Goal: Find specific page/section: Find specific page/section

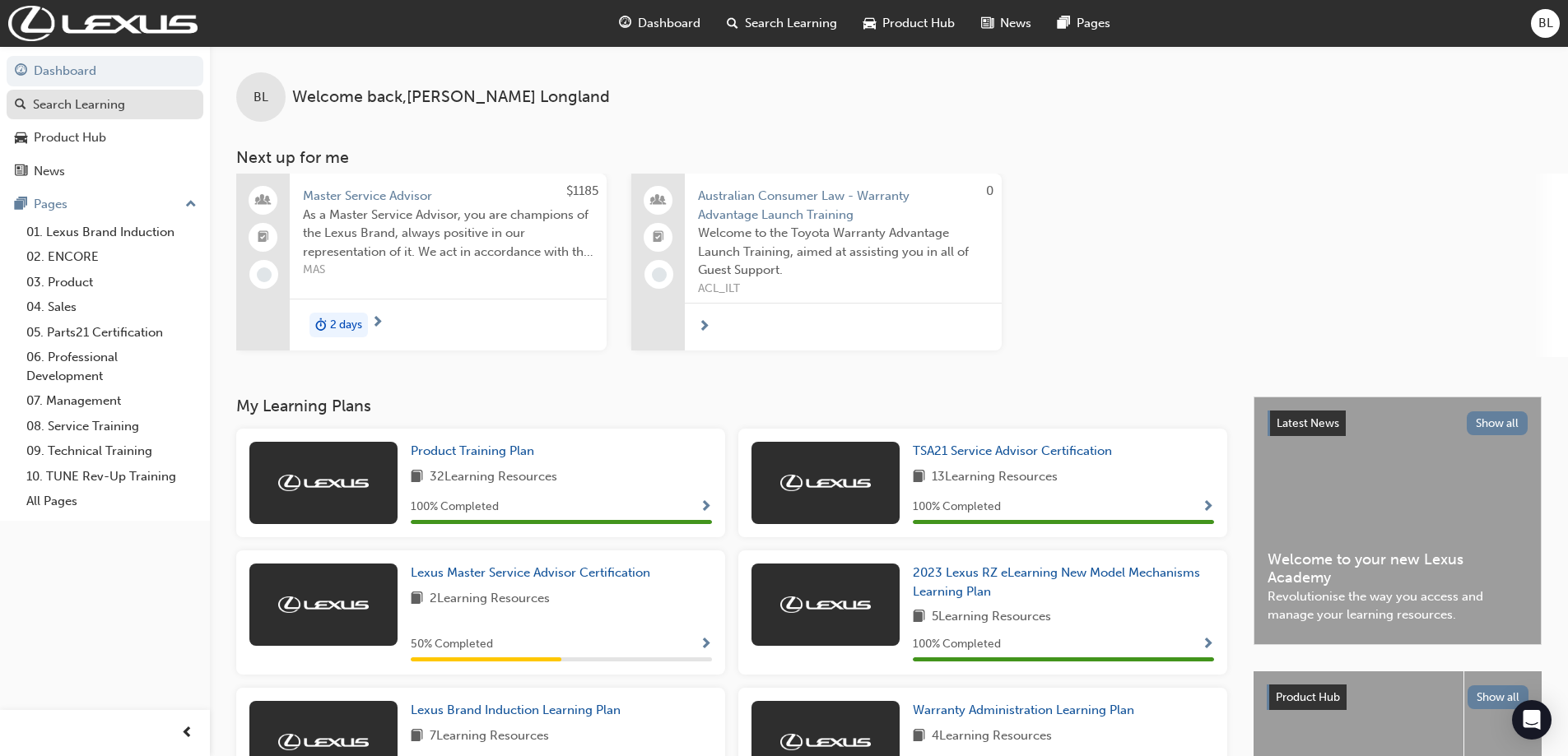
click at [108, 115] on link "Search Learning" at bounding box center [105, 105] width 197 height 30
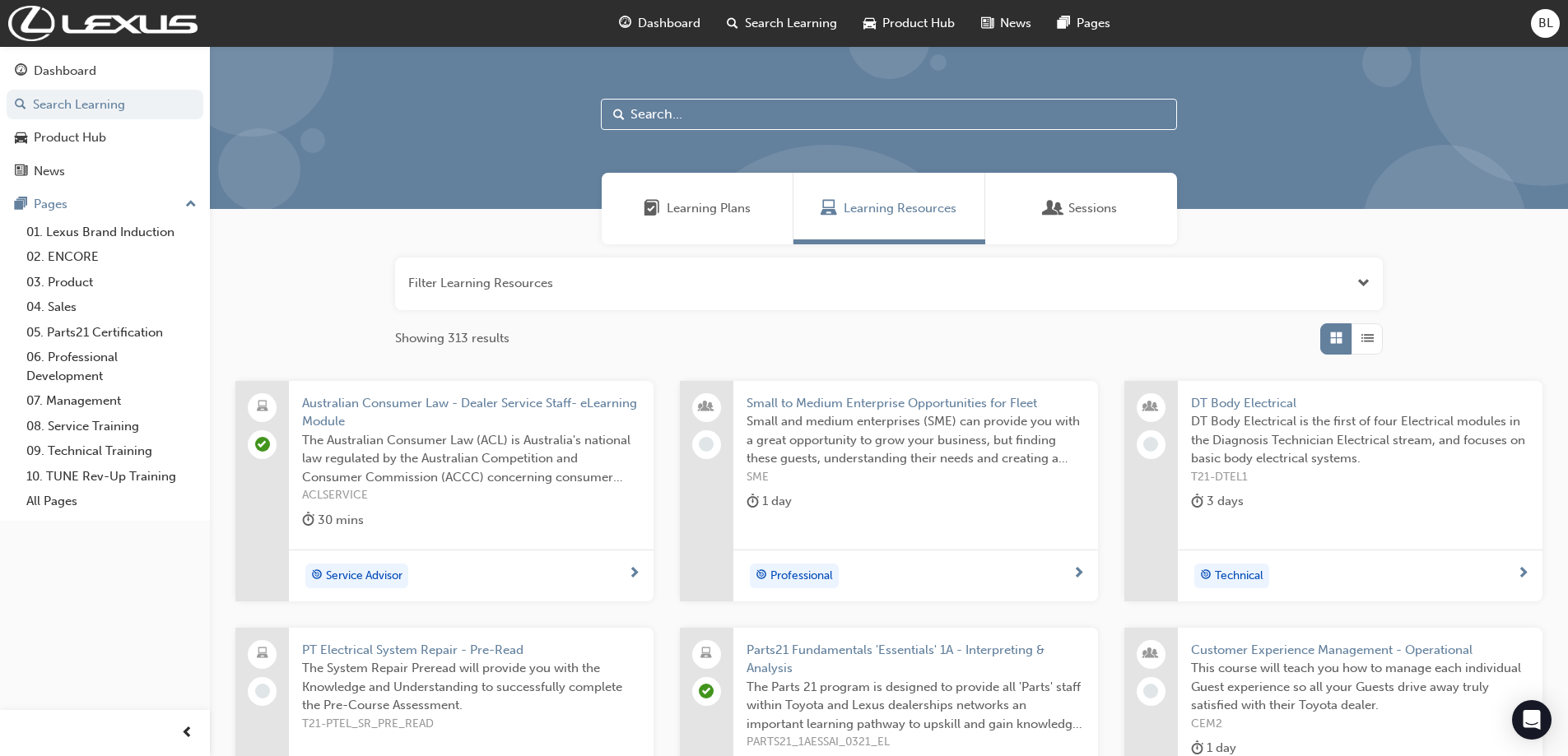
click at [1087, 186] on div "Sessions" at bounding box center [1081, 209] width 192 height 72
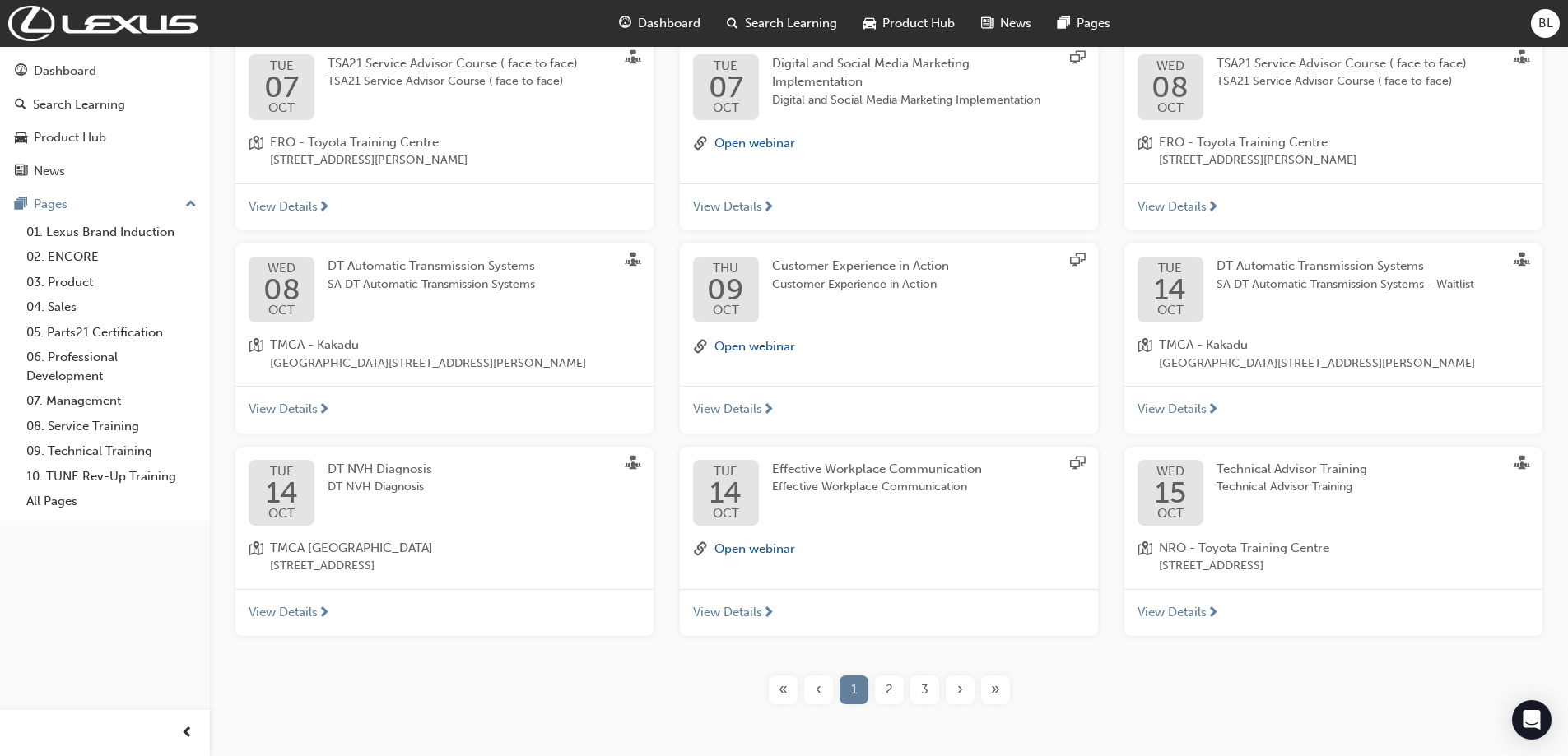
scroll to position [312, 0]
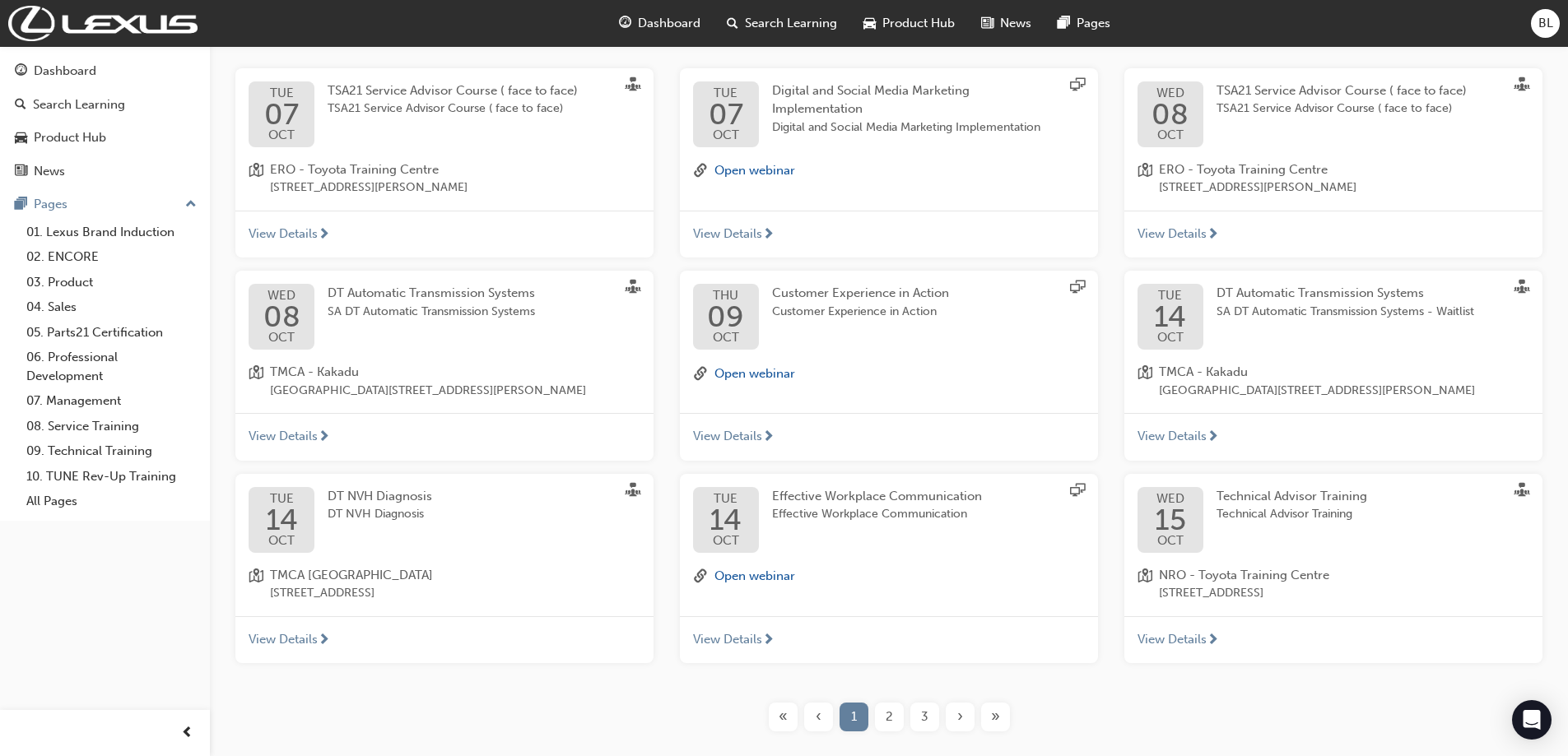
click at [888, 717] on span "2" at bounding box center [890, 717] width 7 height 19
click at [893, 721] on div "2" at bounding box center [889, 717] width 28 height 28
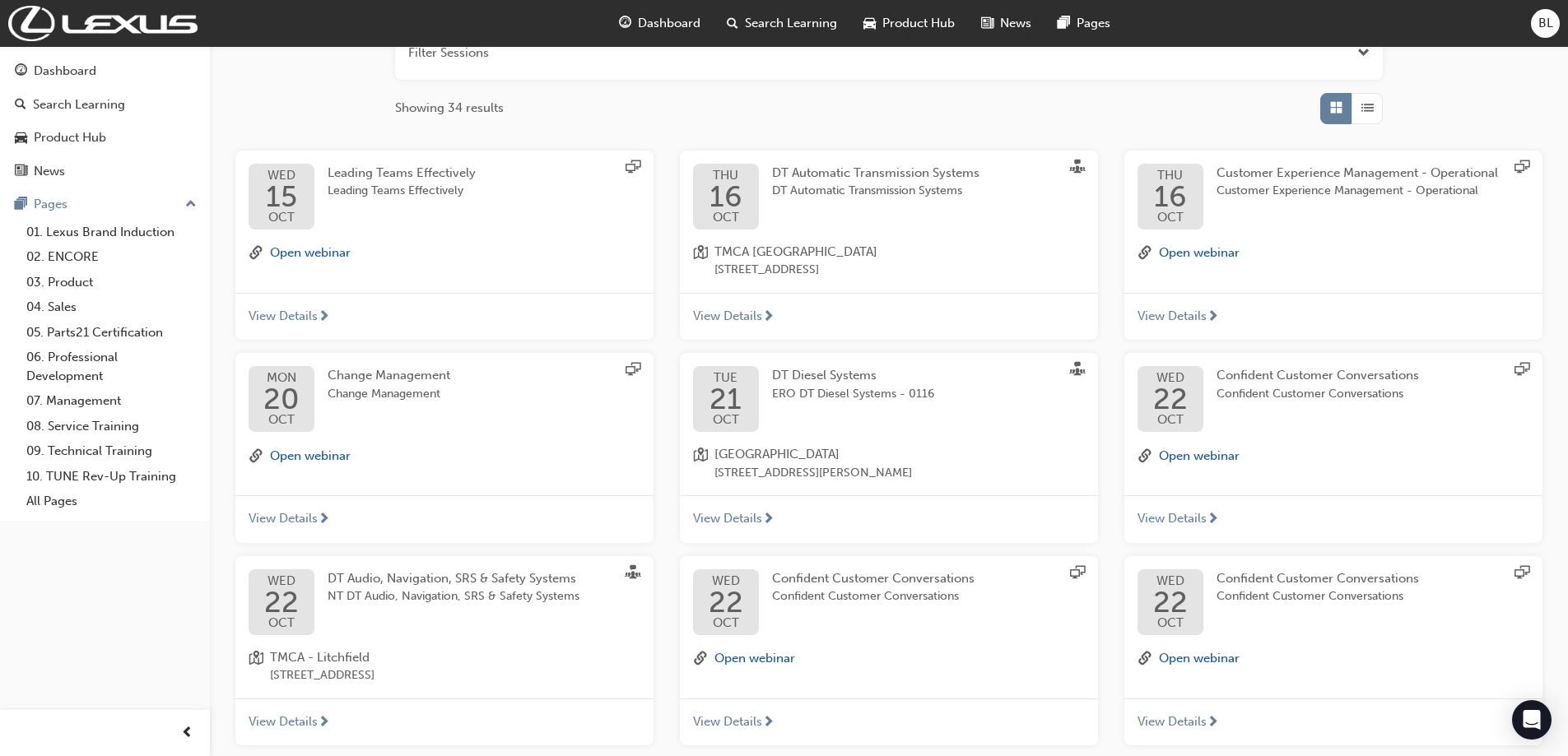
scroll to position [312, 0]
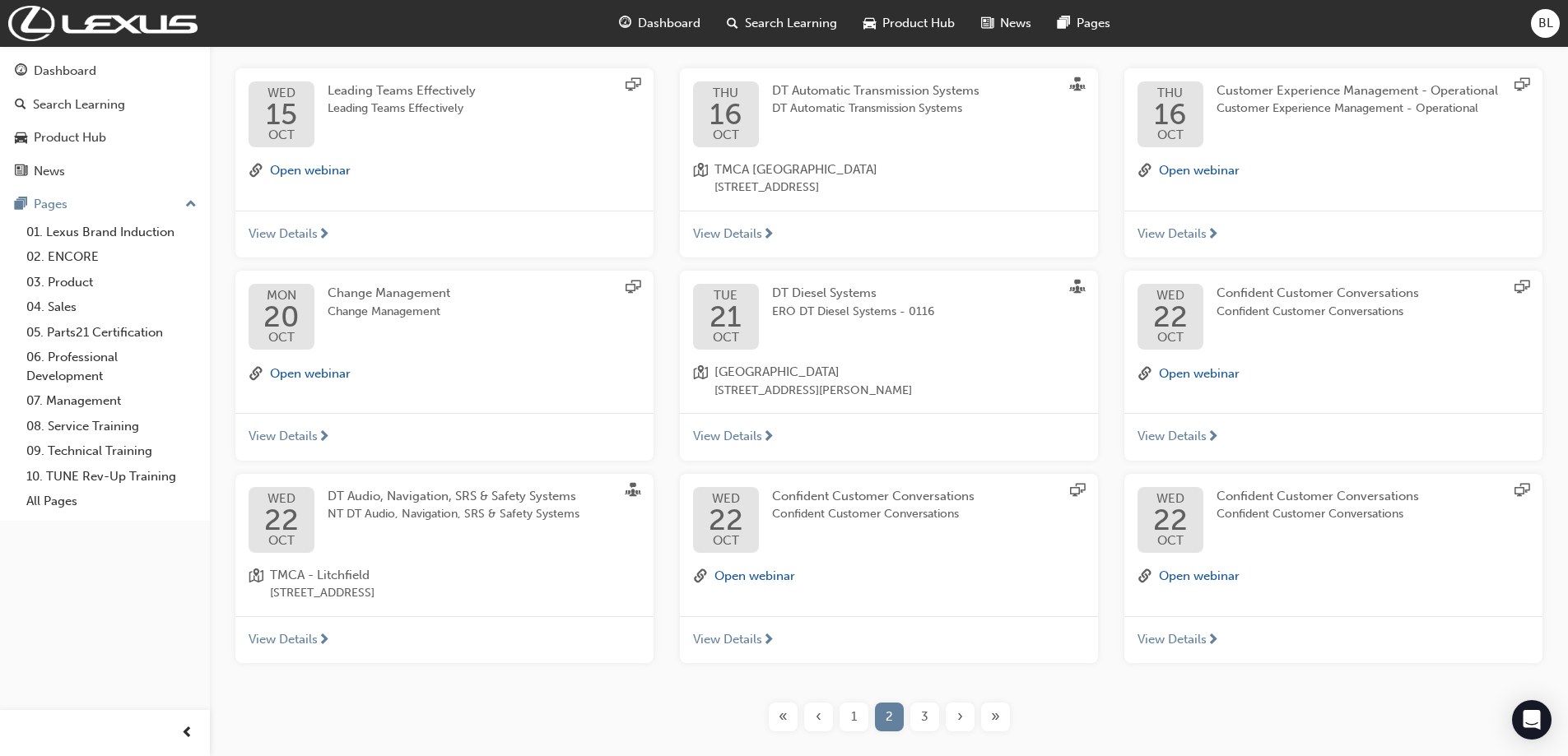
click at [926, 720] on span "3" at bounding box center [925, 717] width 7 height 19
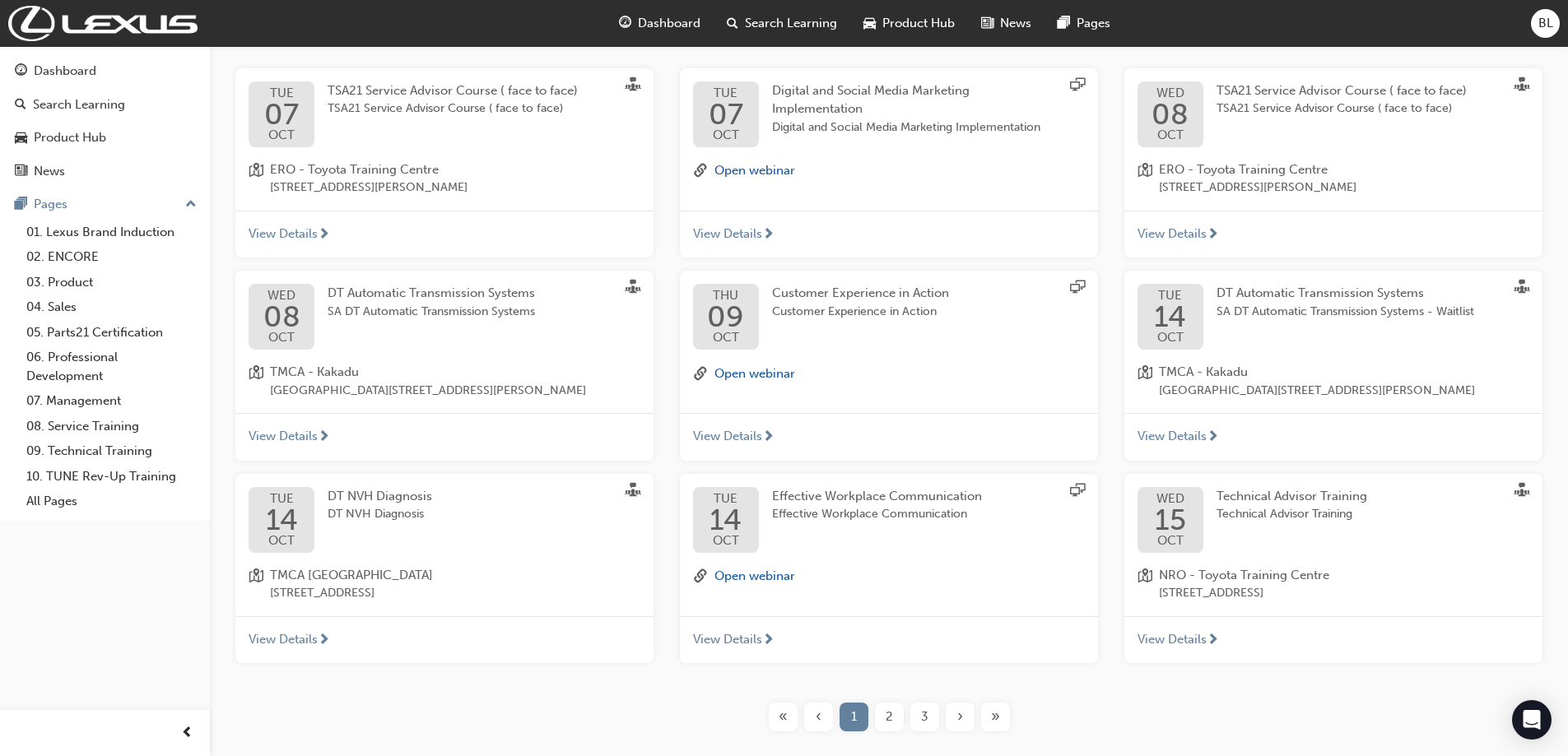
click at [989, 724] on div "»" at bounding box center [995, 717] width 28 height 28
click at [1010, 710] on button "»" at bounding box center [995, 717] width 36 height 28
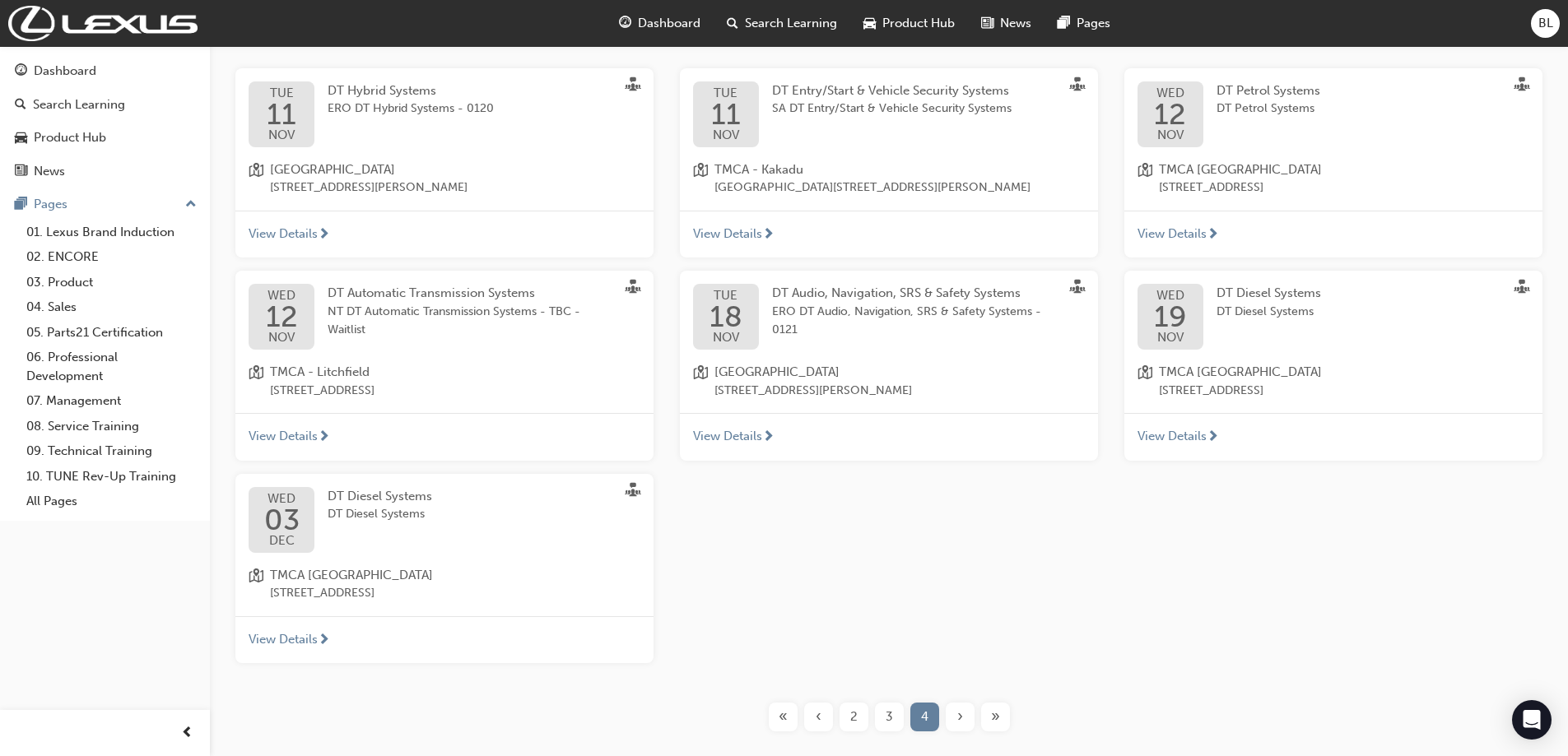
click at [896, 712] on div "3" at bounding box center [889, 717] width 28 height 28
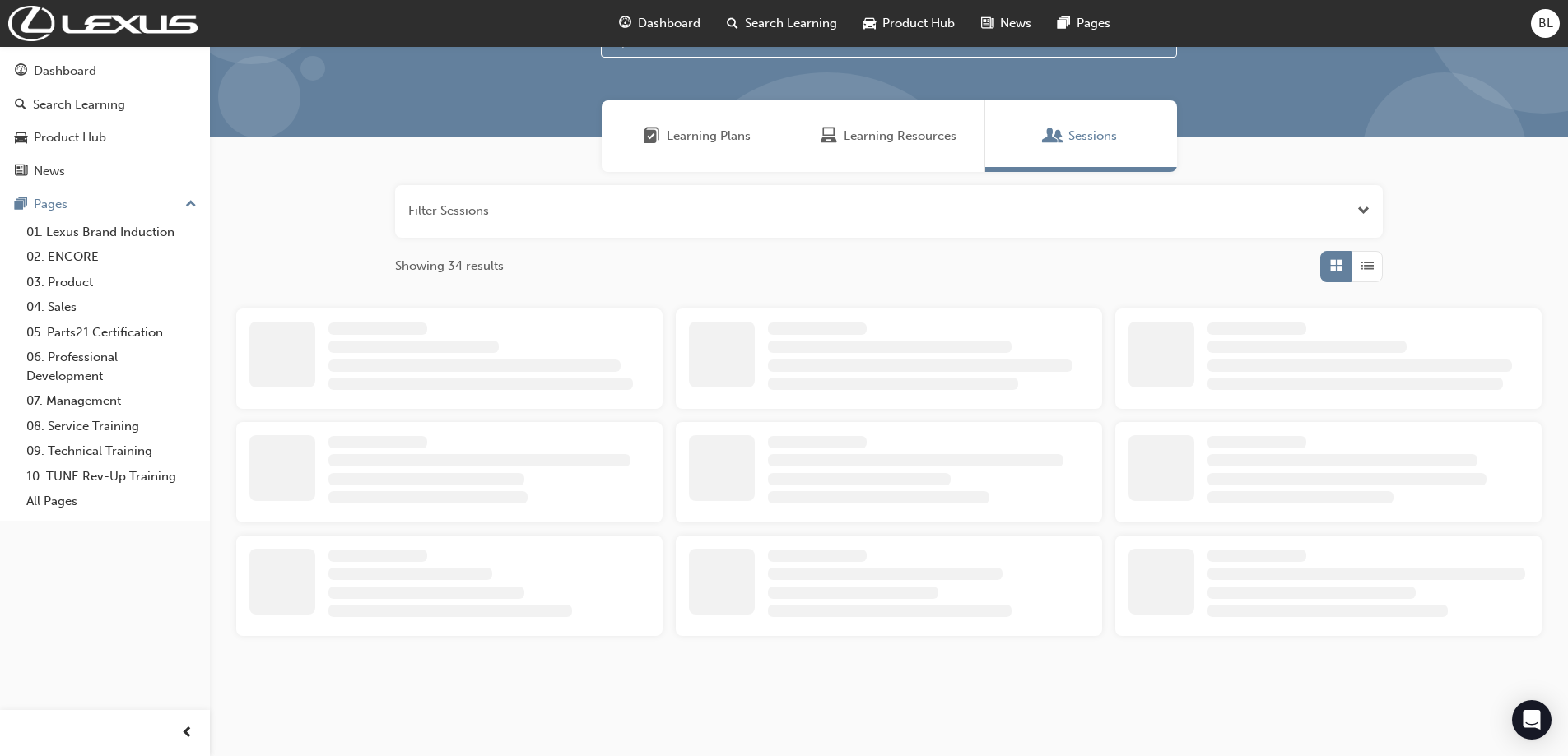
scroll to position [312, 0]
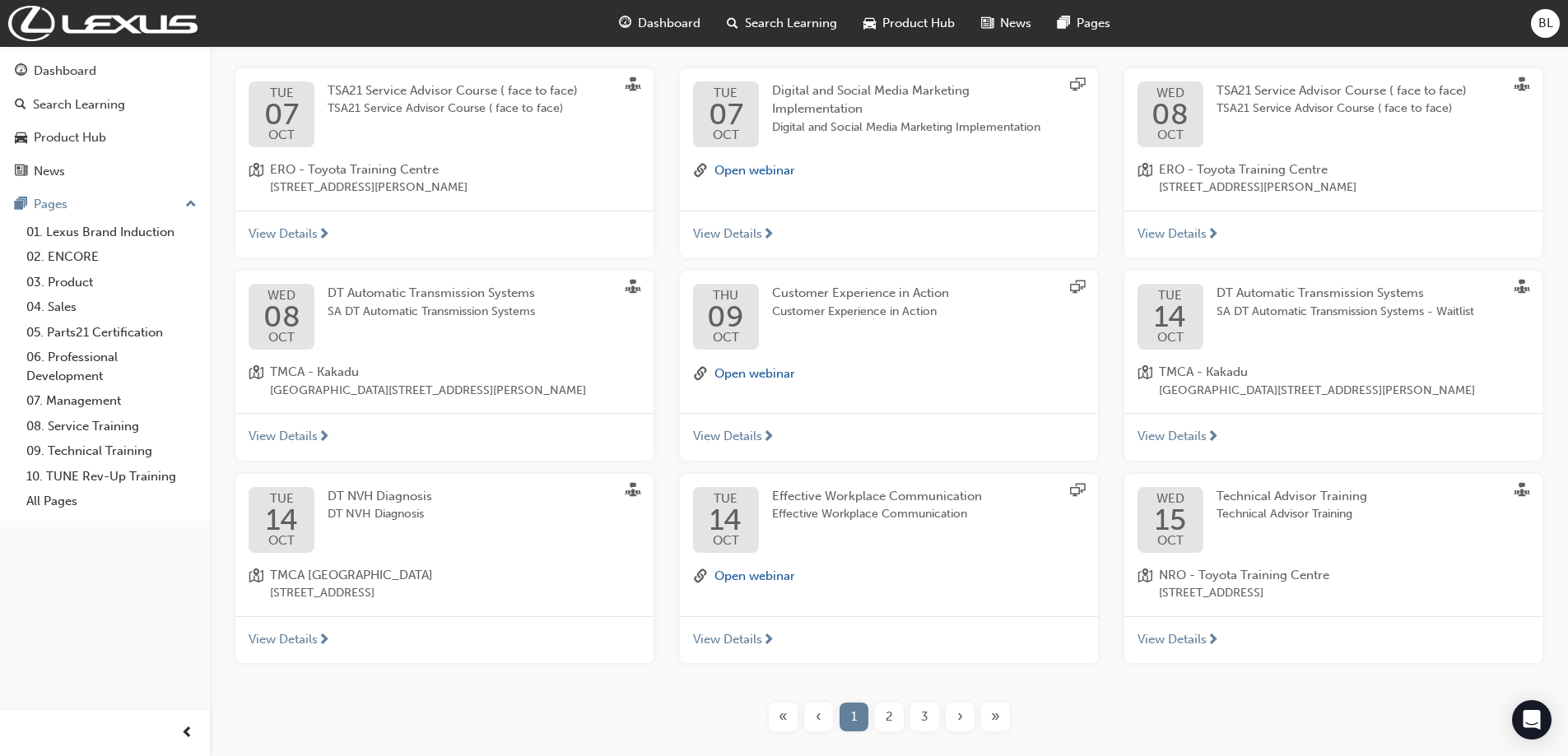
click at [928, 715] on div "3" at bounding box center [925, 717] width 28 height 28
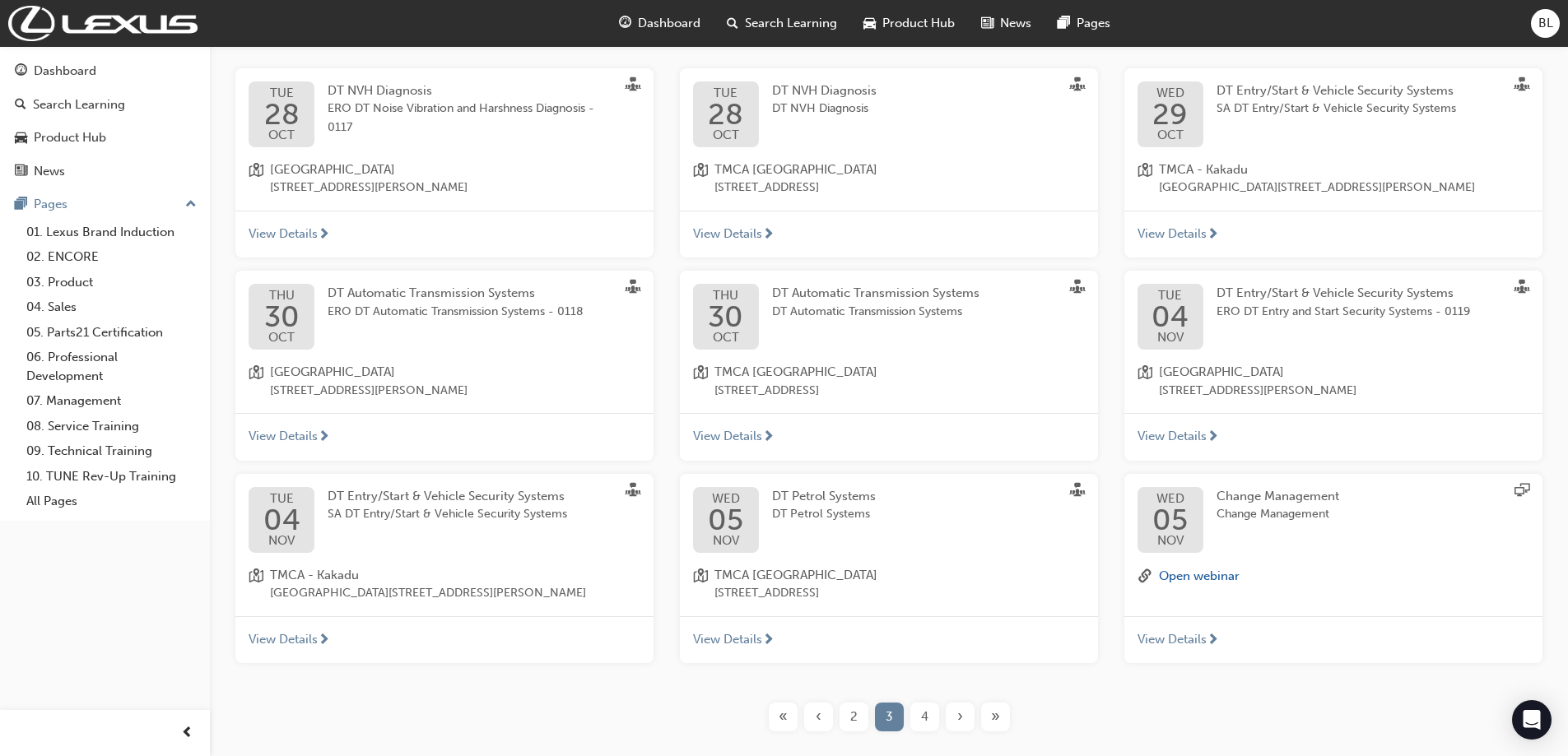
click at [850, 717] on span "2" at bounding box center [854, 717] width 7 height 19
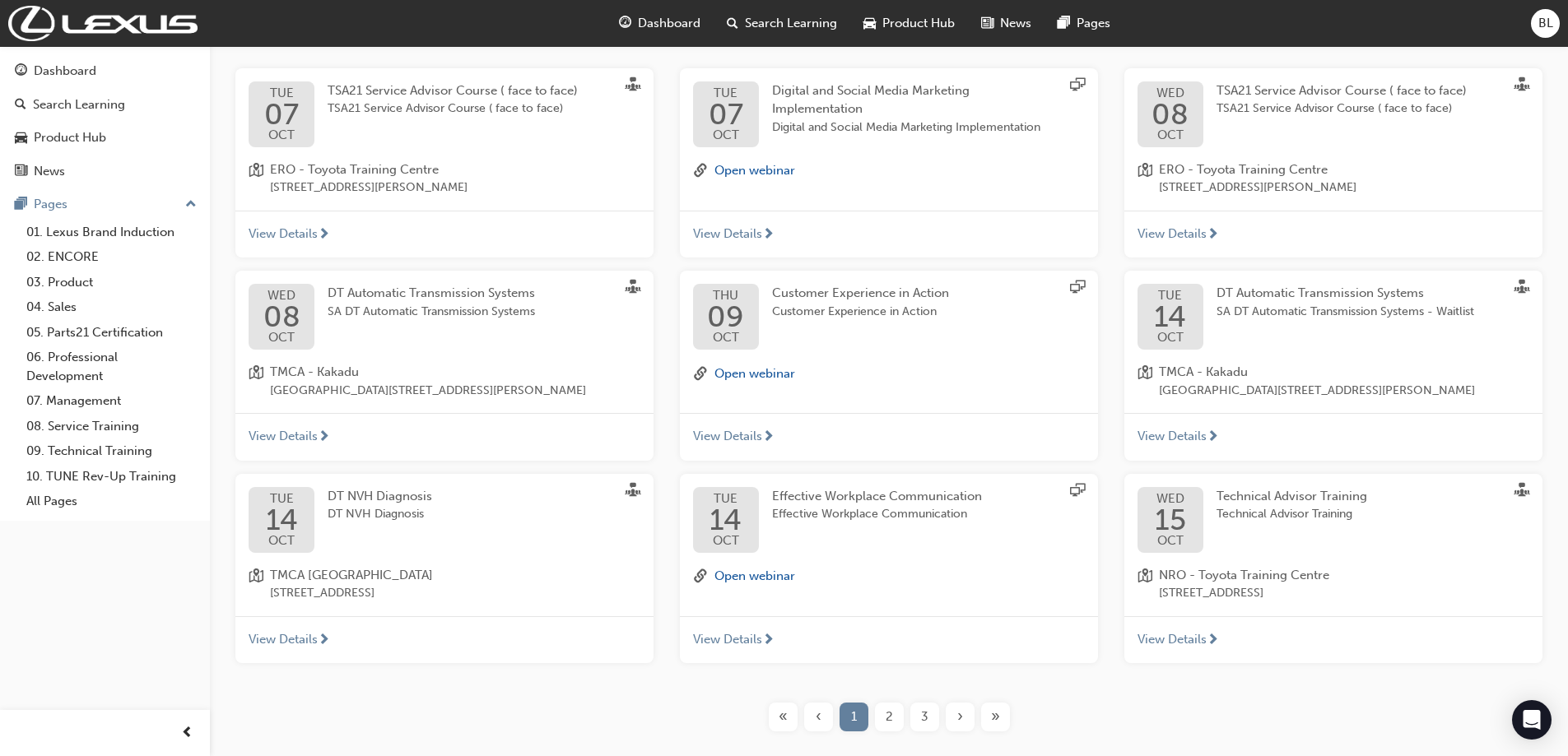
click at [892, 719] on span "2" at bounding box center [890, 717] width 7 height 19
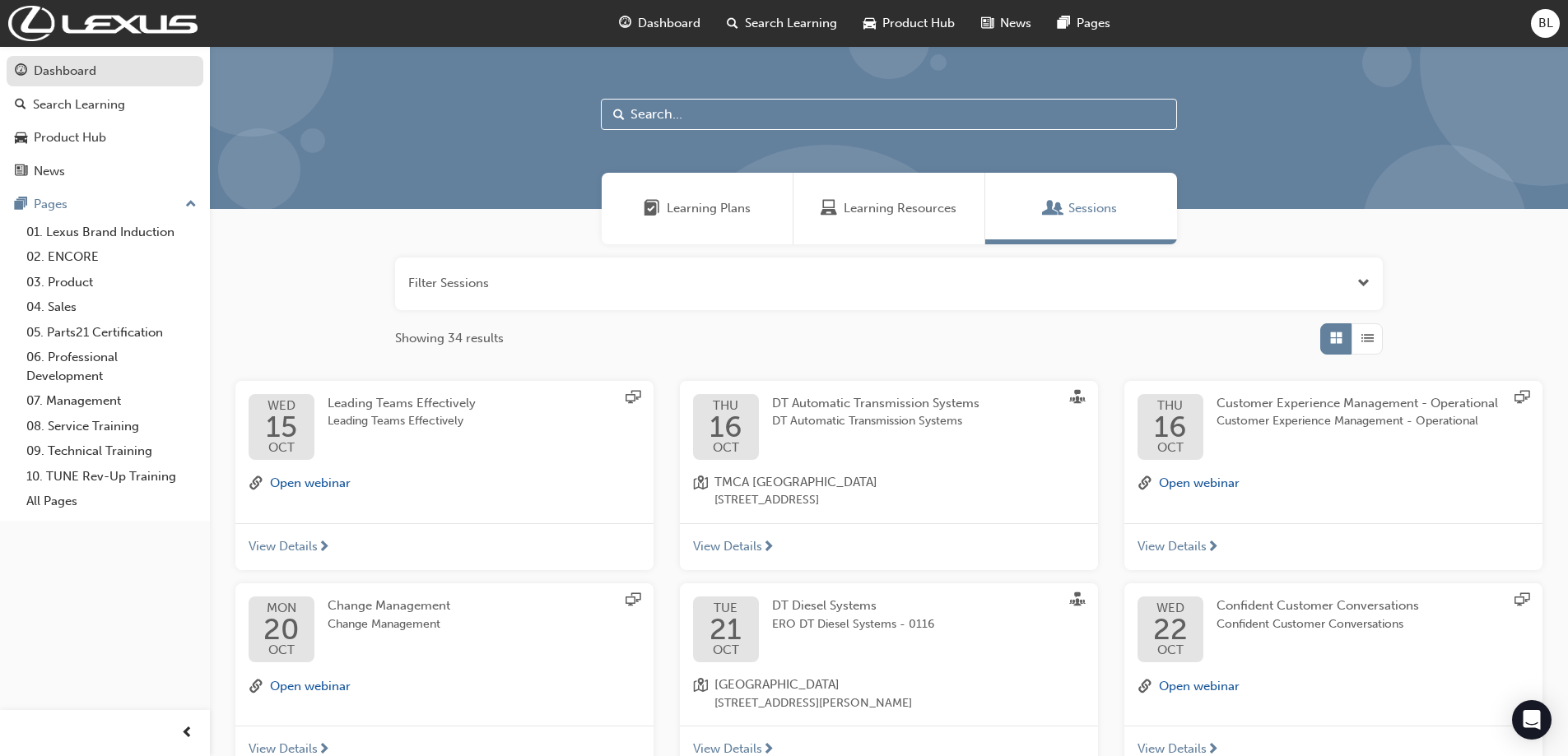
click at [53, 74] on div "Dashboard" at bounding box center [65, 71] width 62 height 19
